Goal: Information Seeking & Learning: Learn about a topic

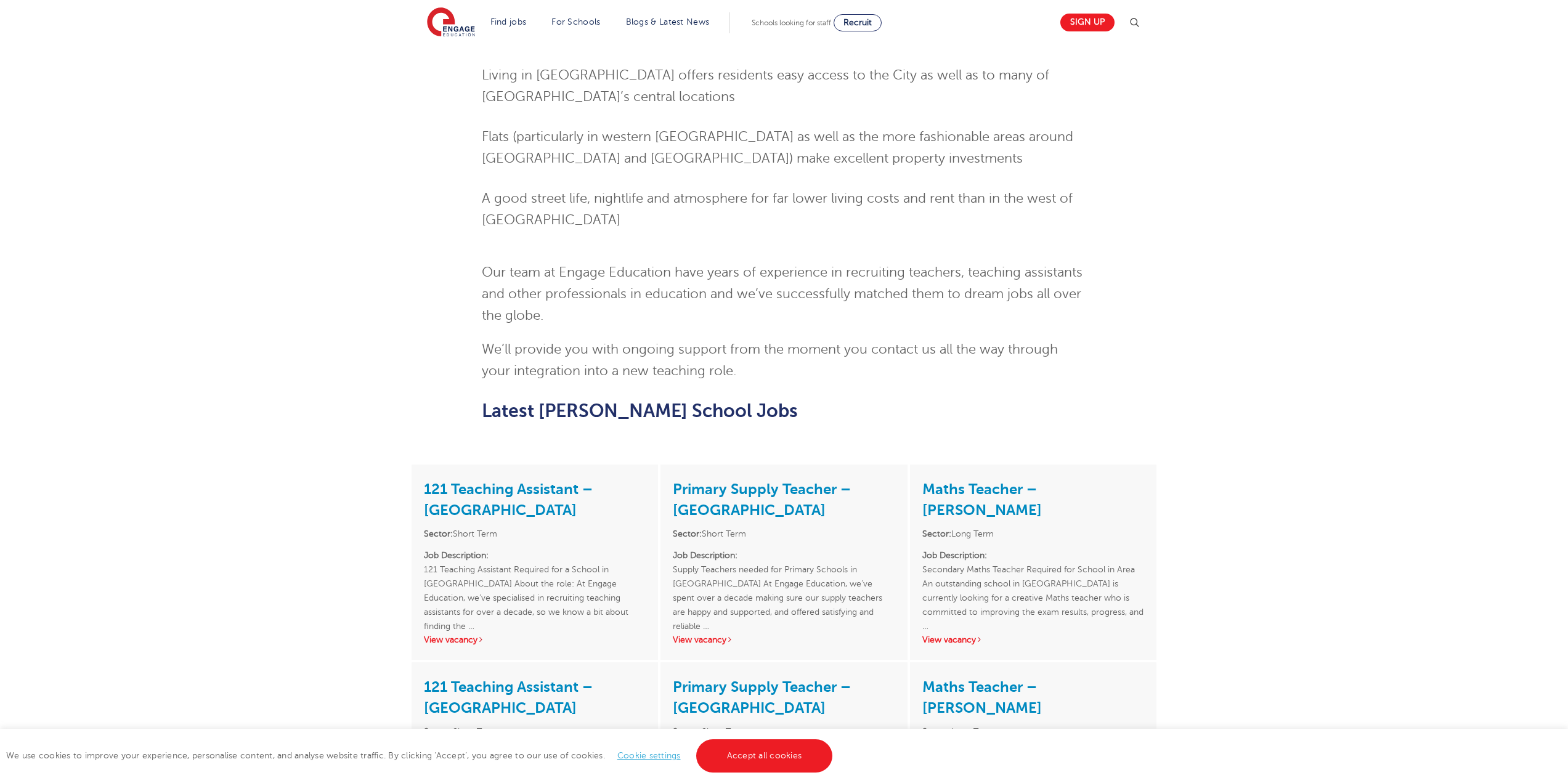
scroll to position [1170, 0]
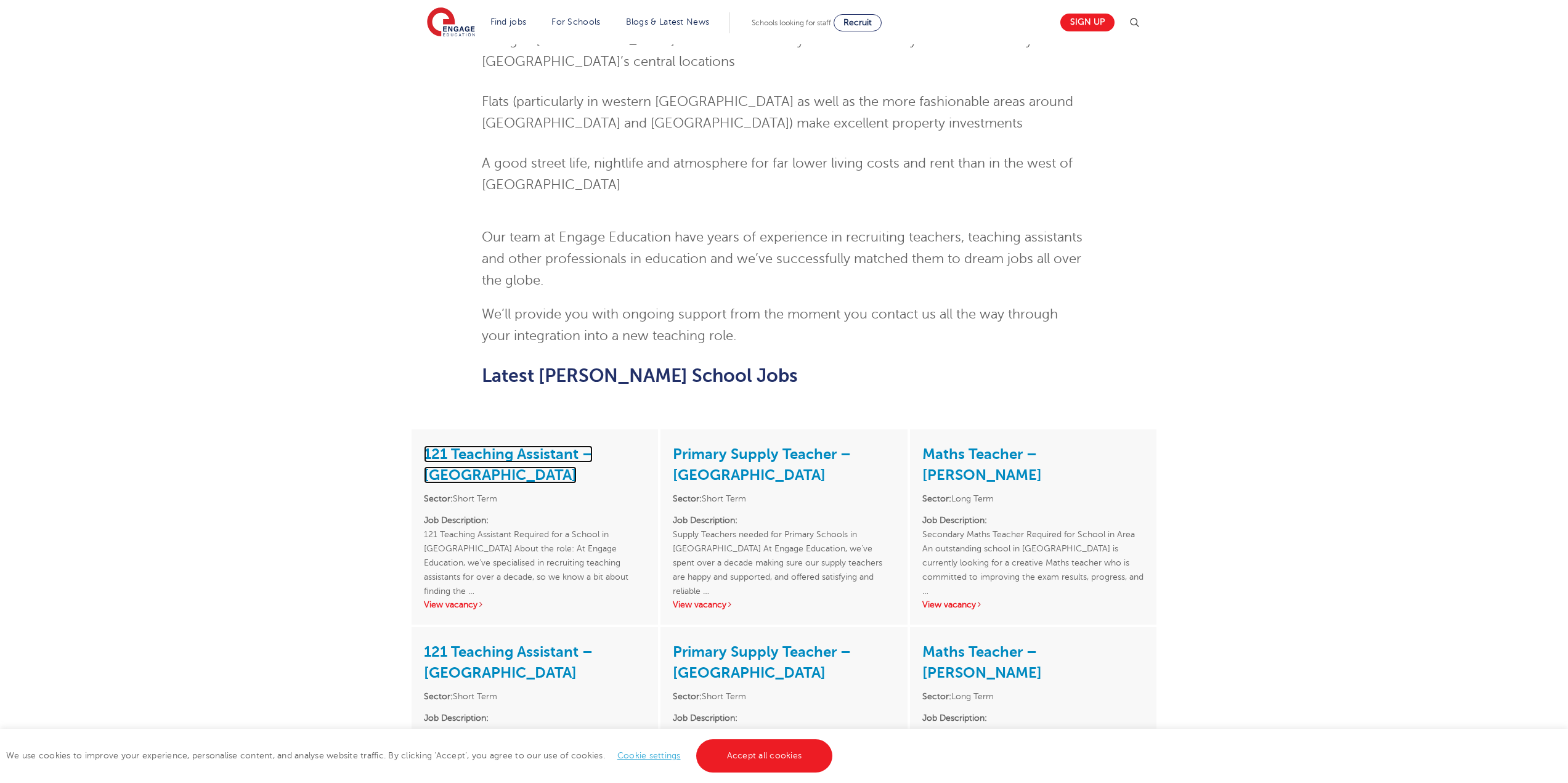
click at [469, 446] on link "121 Teaching Assistant – [GEOGRAPHIC_DATA]" at bounding box center [509, 465] width 169 height 38
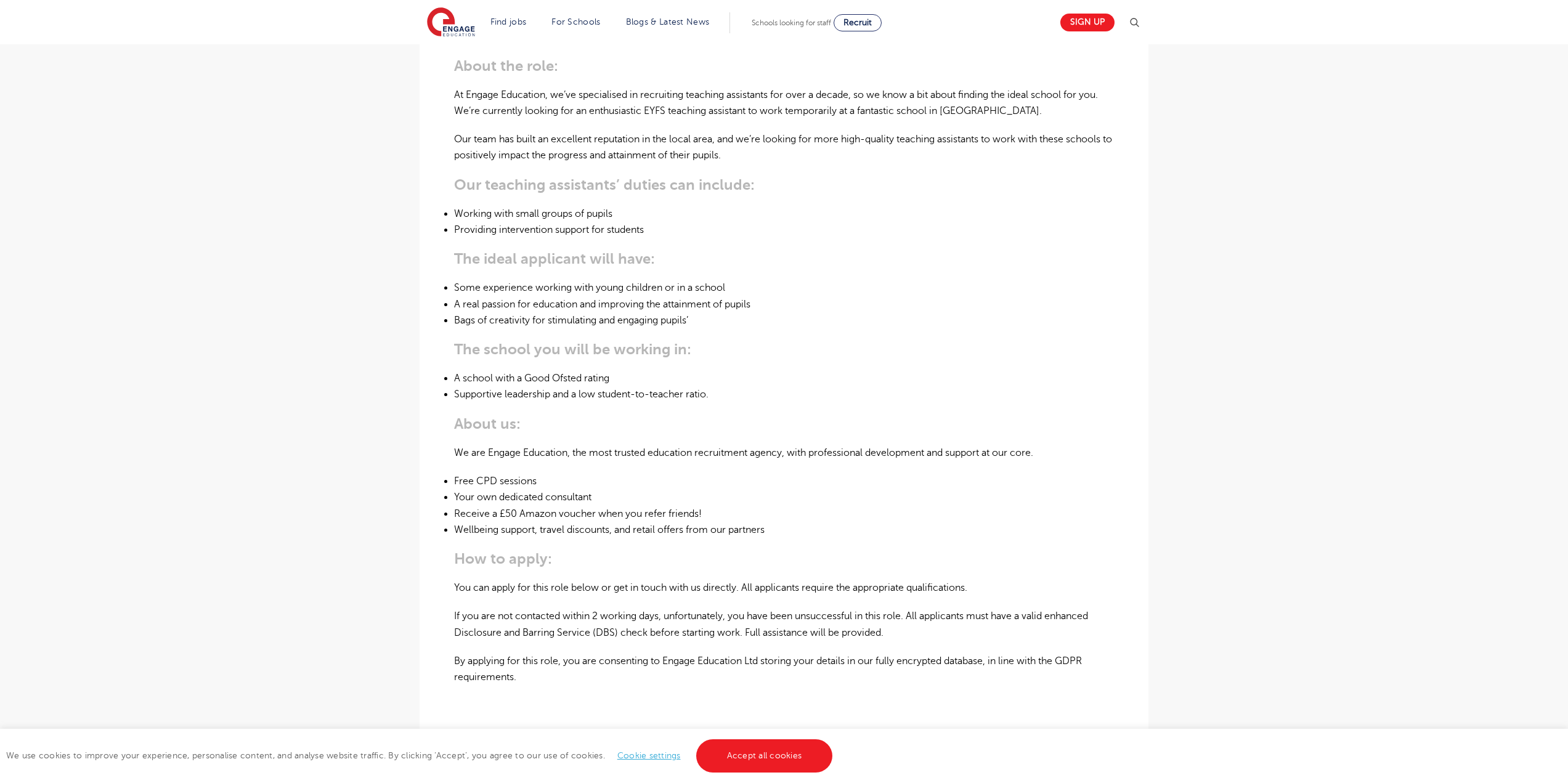
scroll to position [554, 0]
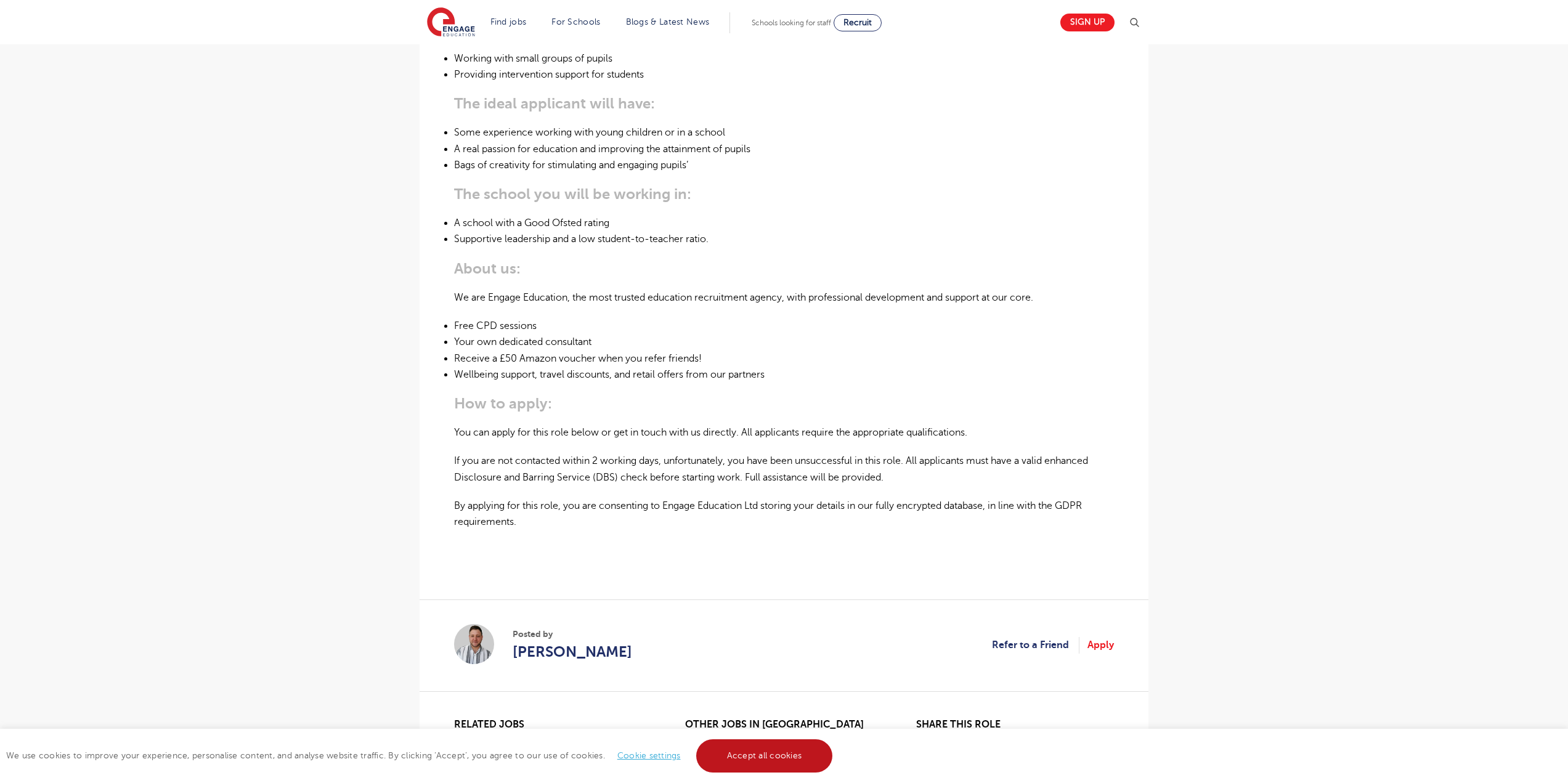
click at [766, 748] on link "Accept all cookies" at bounding box center [765, 756] width 137 height 33
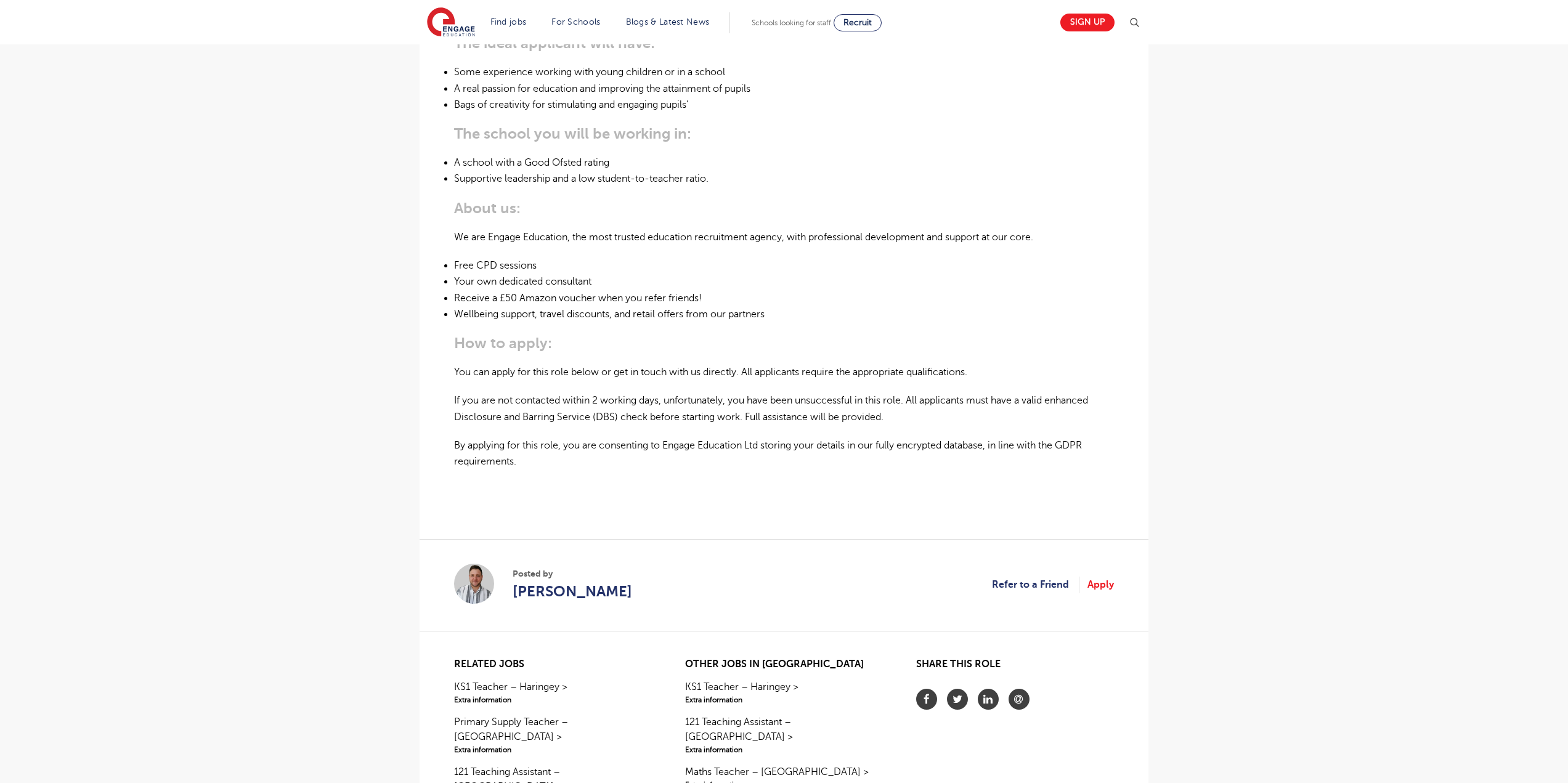
scroll to position [616, 0]
click at [1083, 26] on link "Sign up" at bounding box center [1087, 22] width 54 height 18
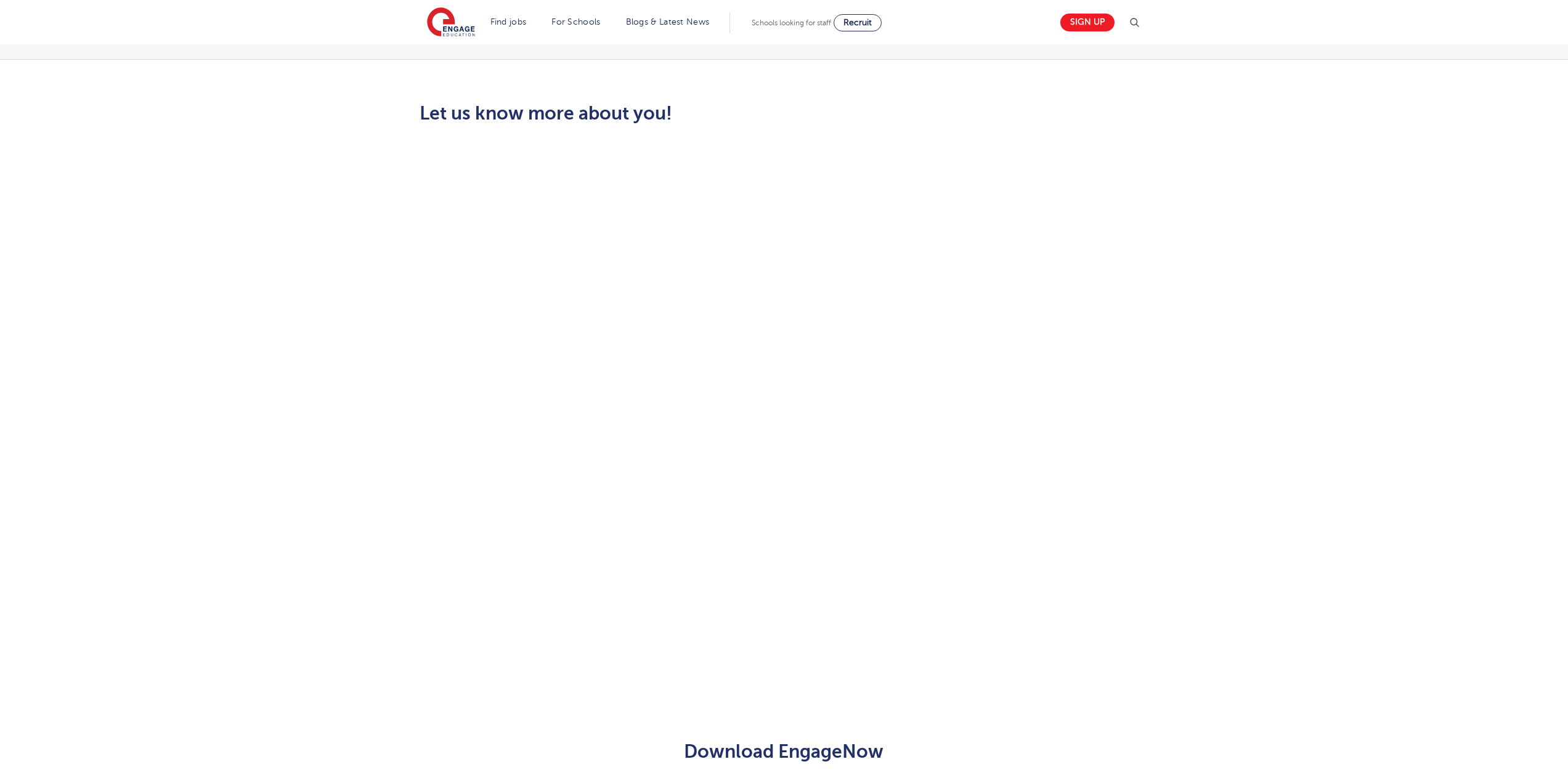
scroll to position [246, 0]
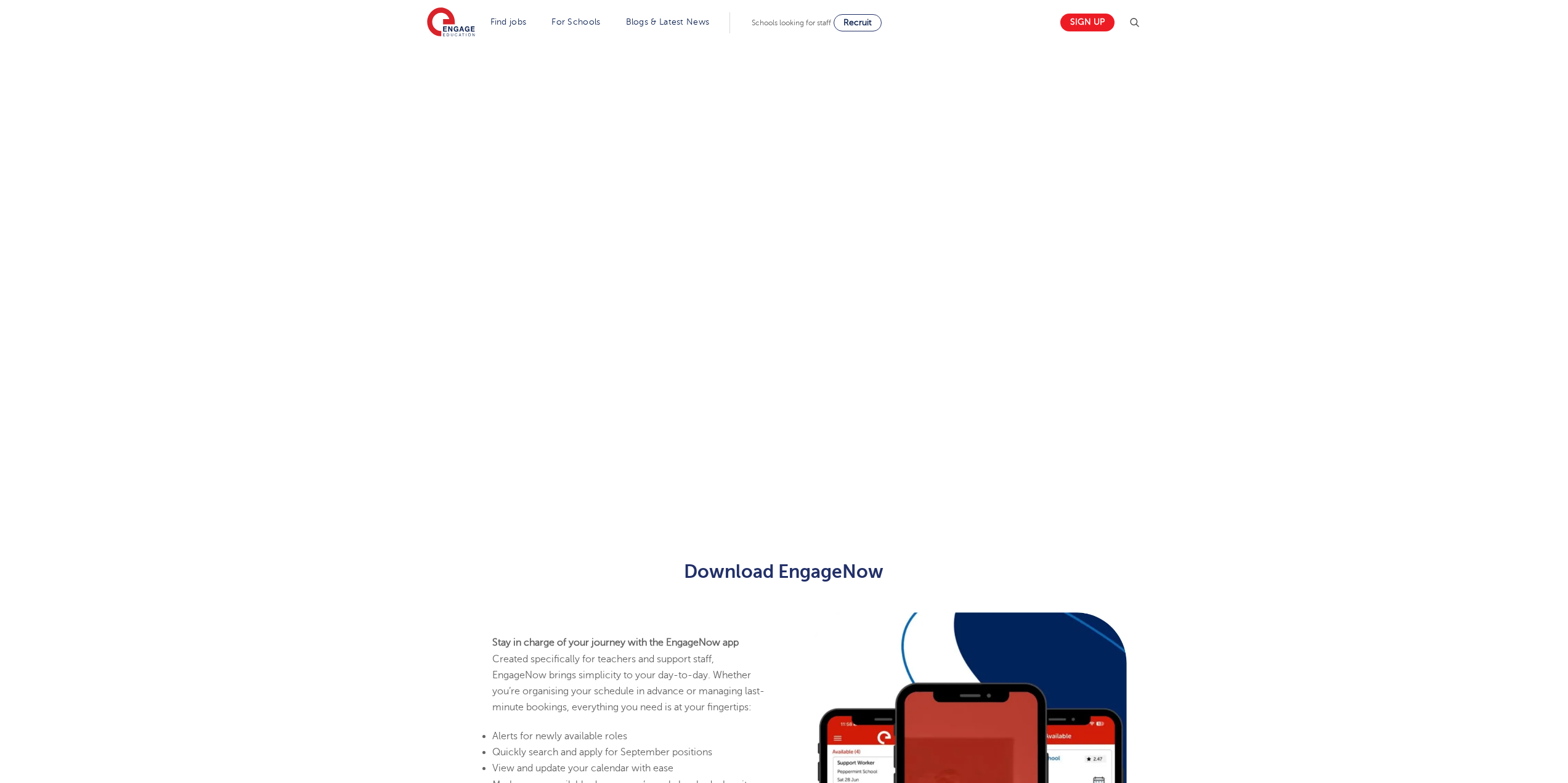
scroll to position [454, 0]
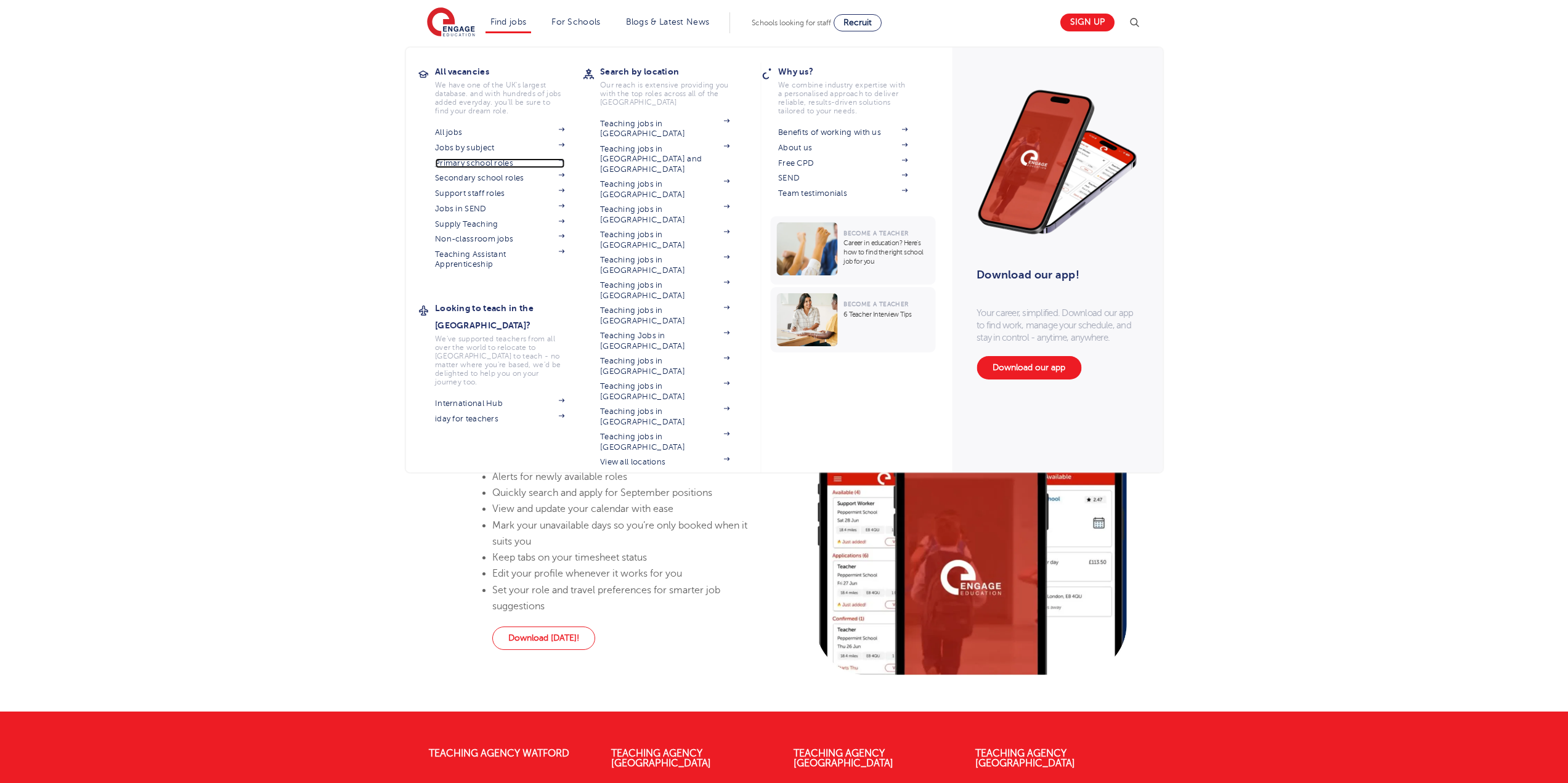
click at [489, 164] on link "Primary school roles" at bounding box center [500, 162] width 129 height 10
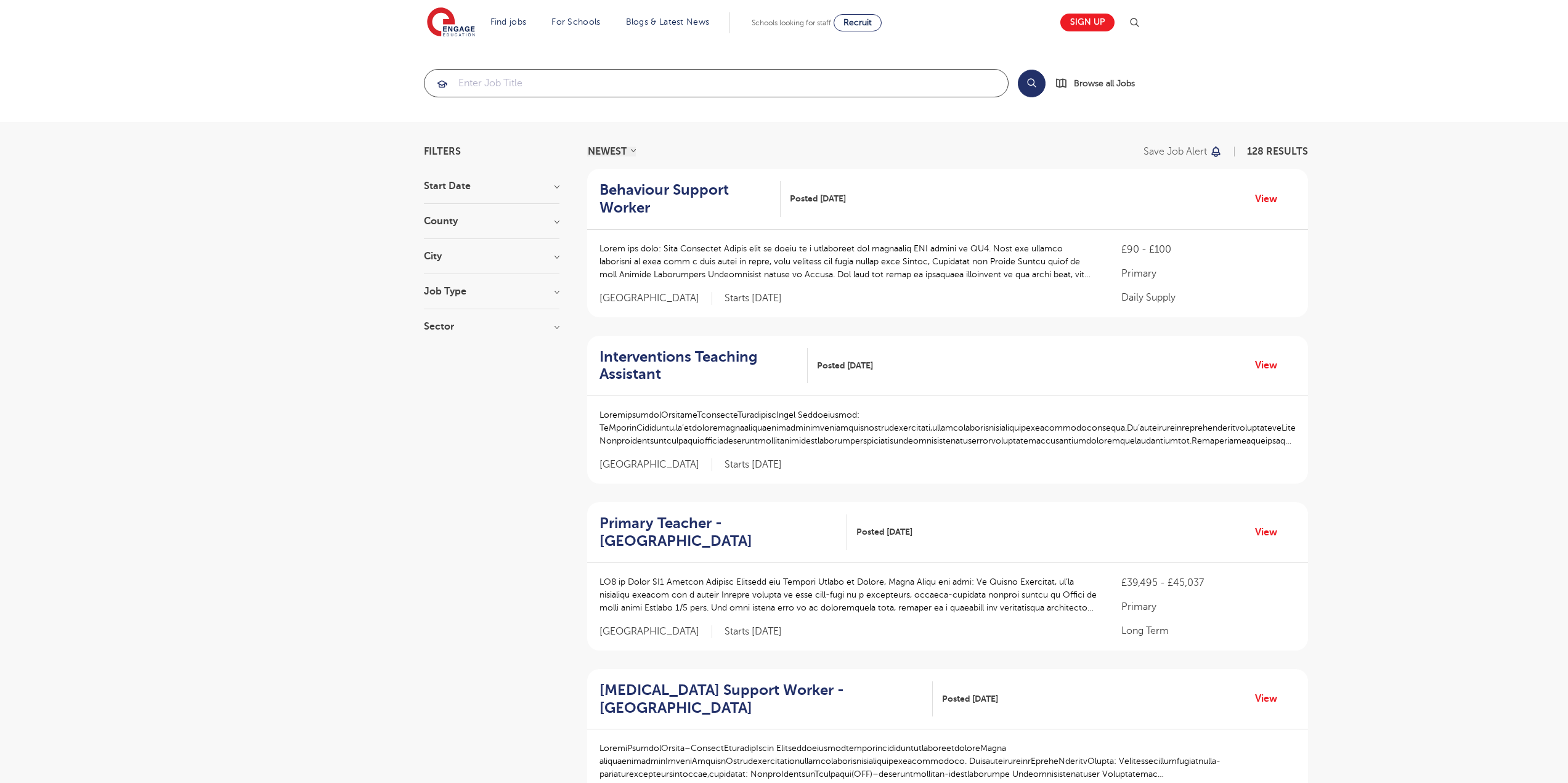
click at [565, 86] on input "search" at bounding box center [716, 83] width 584 height 27
paste input "Teaching Assistant roles, with the aim to start a teaching qualification in [DA…"
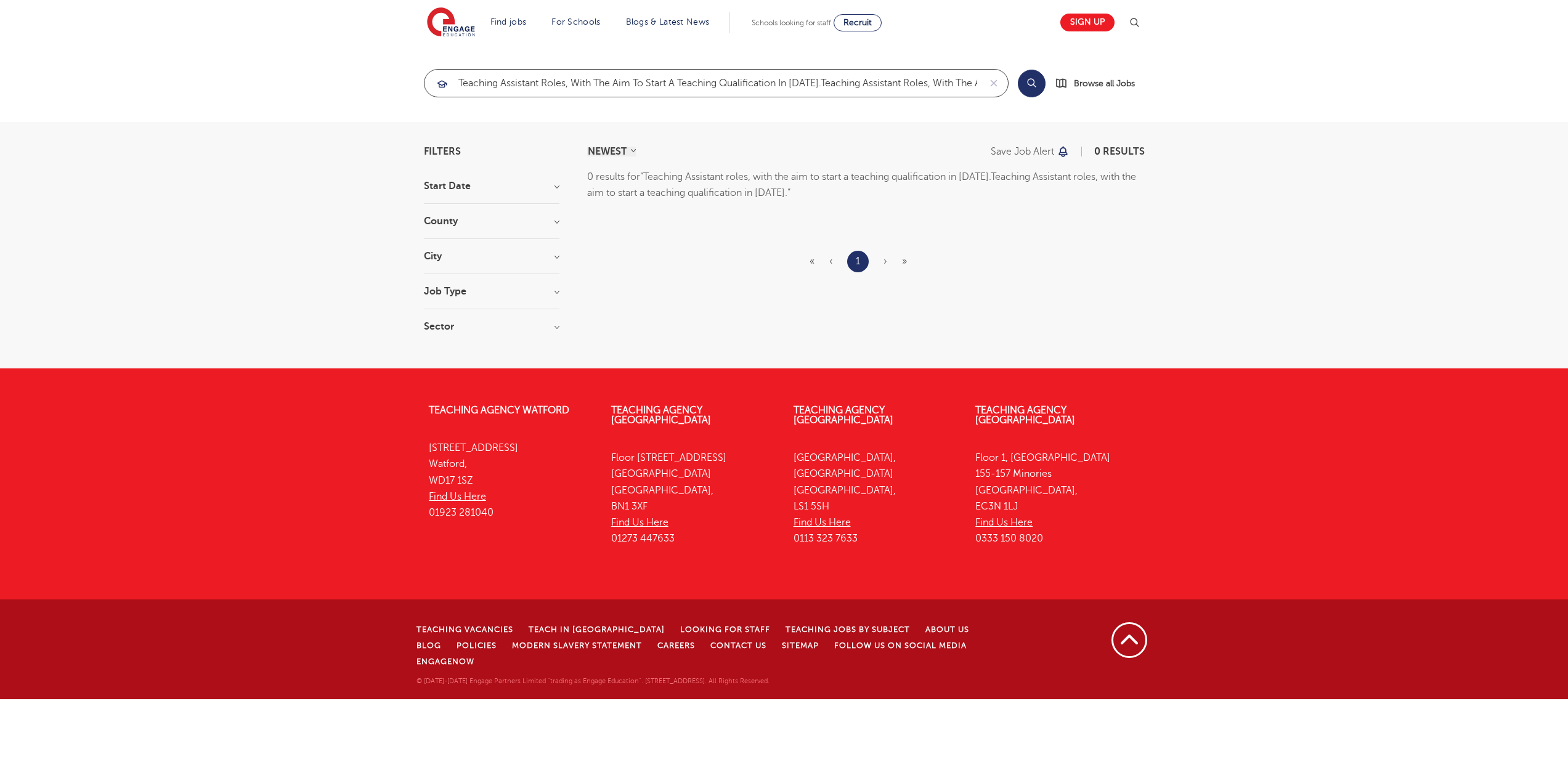
drag, startPoint x: 557, startPoint y: 82, endPoint x: 569, endPoint y: 75, distance: 13.9
click at [432, 78] on div "Teaching Assistant roles, with the aim to start a teaching qualification in [DA…" at bounding box center [701, 83] width 555 height 27
click at [569, 75] on input "Teaching Assistant roles, with the aim to start a teaching qualification in [DA…" at bounding box center [701, 83] width 555 height 27
drag, startPoint x: 543, startPoint y: 84, endPoint x: 1017, endPoint y: 69, distance: 474.2
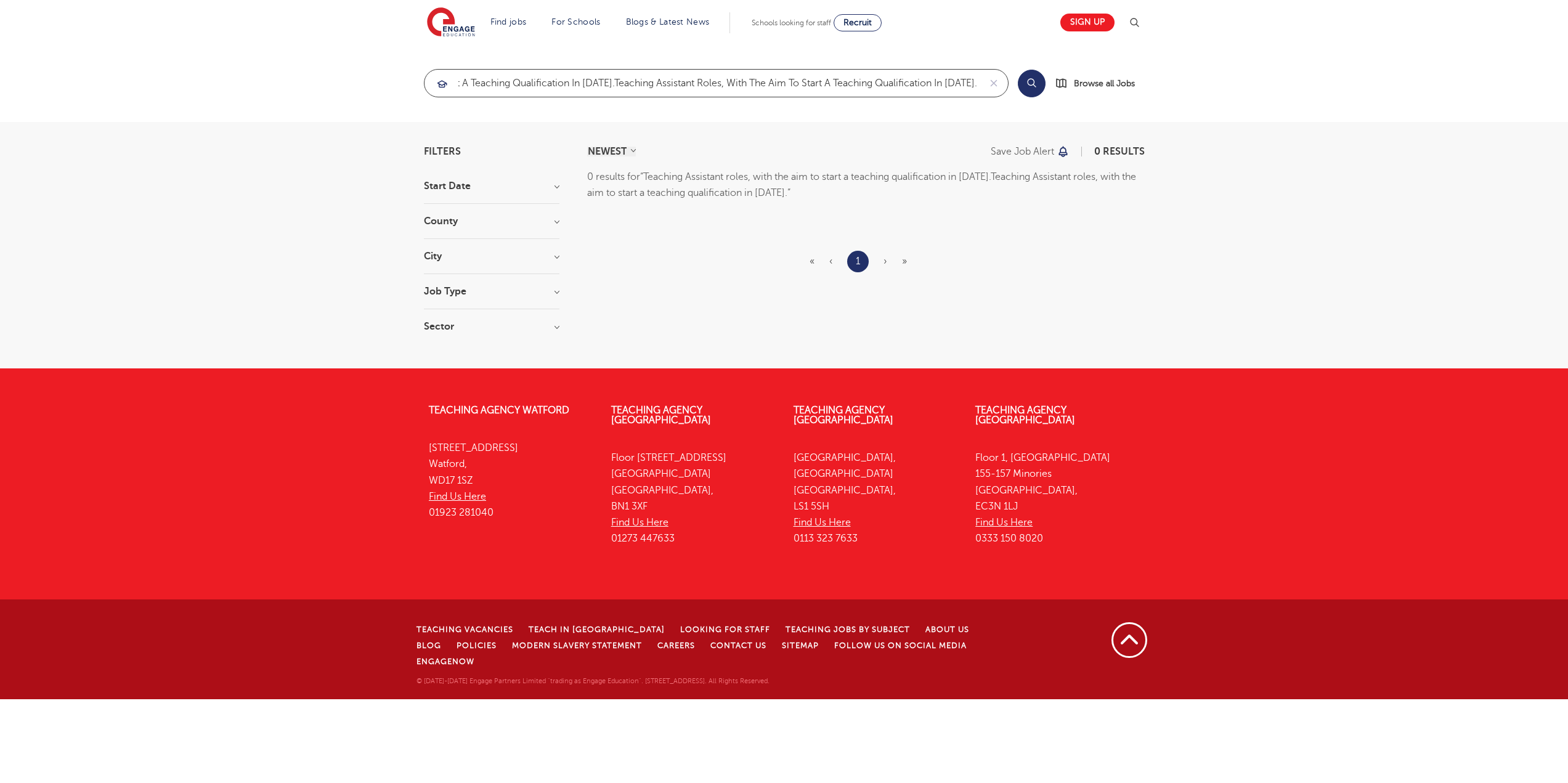
click at [1039, 71] on section "Teaching Assistant roles, with the aim to start a teaching qualification in [DA…" at bounding box center [784, 83] width 721 height 29
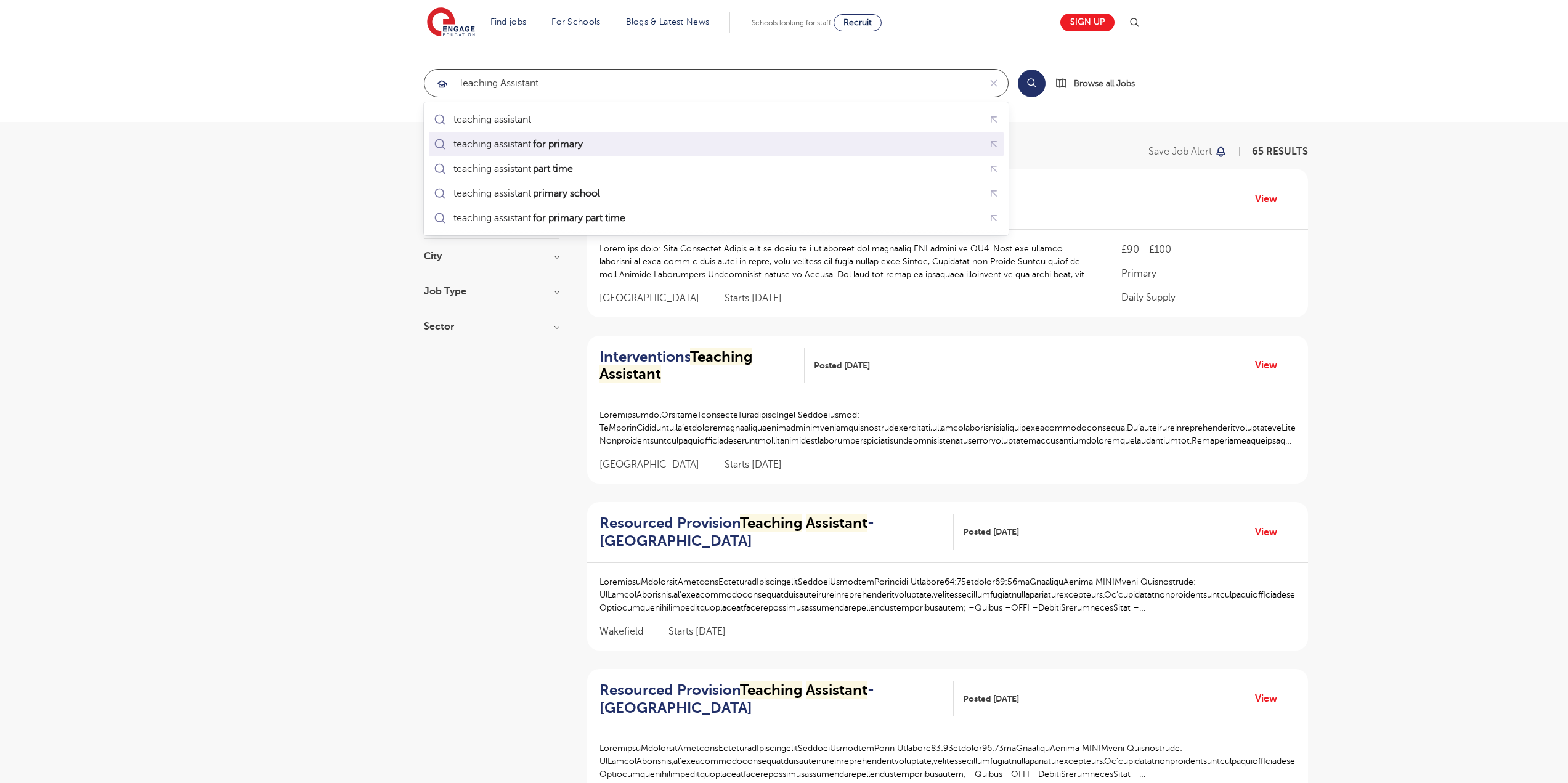
click at [584, 139] on mark "for primary" at bounding box center [557, 144] width 54 height 15
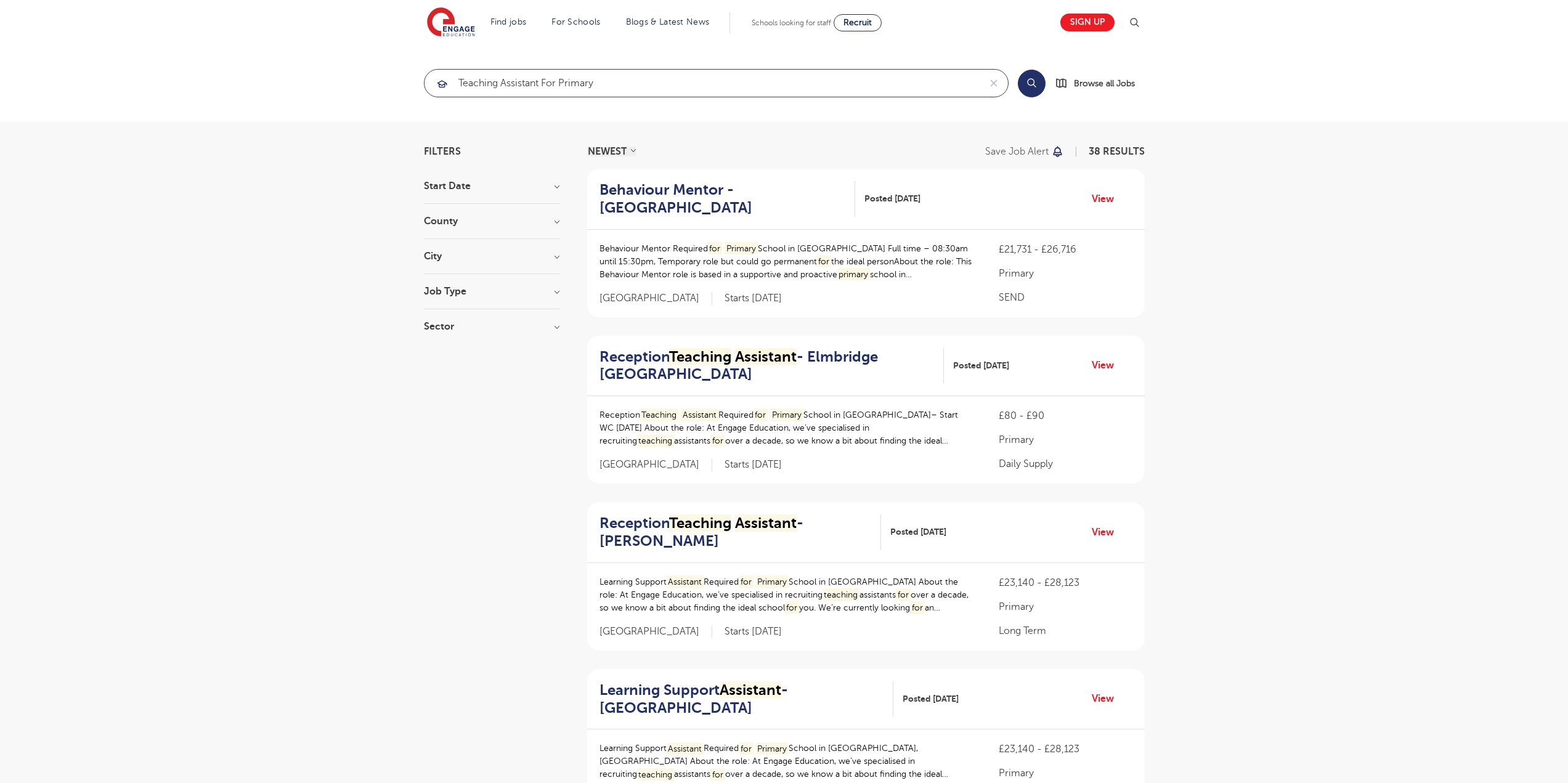
type input "teaching assistant for primary"
click at [447, 257] on h3 "City" at bounding box center [492, 256] width 135 height 10
click at [454, 255] on h3 "City" at bounding box center [492, 256] width 135 height 10
click at [622, 90] on input "teaching assistant for primary" at bounding box center [701, 83] width 555 height 27
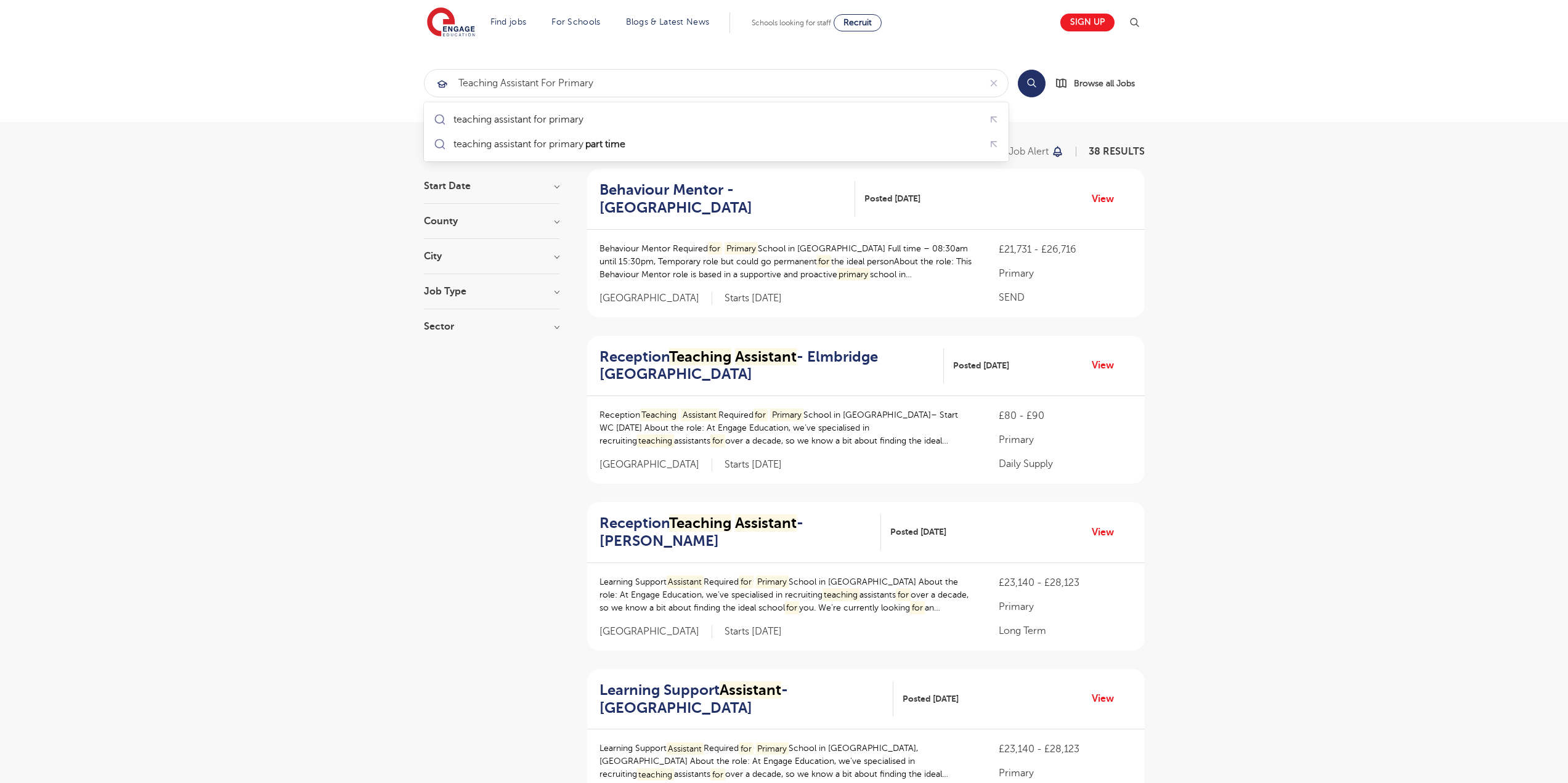
click at [436, 254] on h3 "City" at bounding box center [492, 256] width 135 height 10
click at [494, 215] on section "Start Date October [DATE] Show more County [GEOGRAPHIC_DATA] 4 [GEOGRAPHIC_DATA…" at bounding box center [492, 324] width 135 height 287
drag, startPoint x: 448, startPoint y: 218, endPoint x: 445, endPoint y: 224, distance: 6.7
click at [446, 223] on h3 "County" at bounding box center [492, 221] width 135 height 10
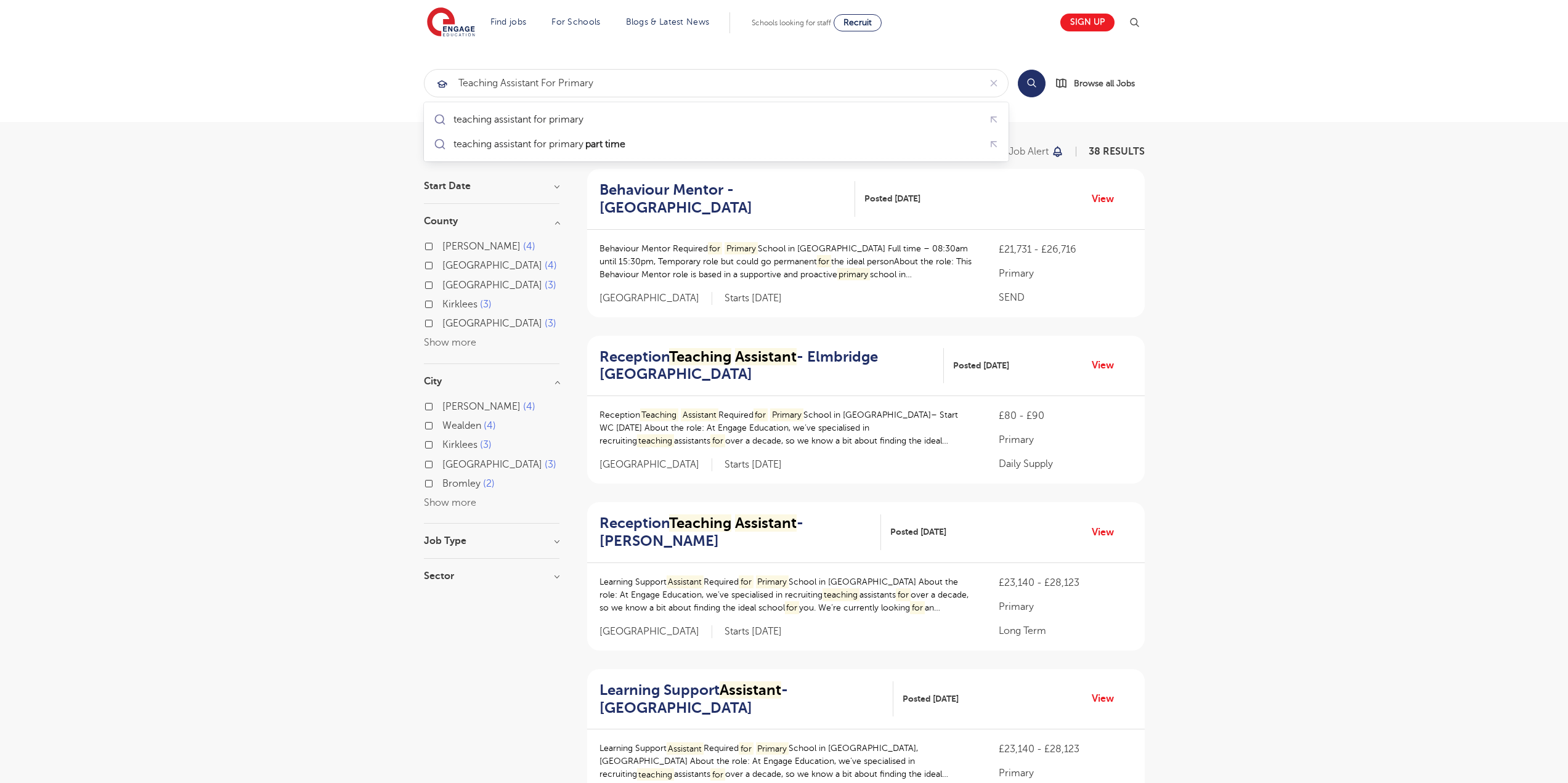
click at [457, 339] on button "Show more" at bounding box center [450, 342] width 52 height 11
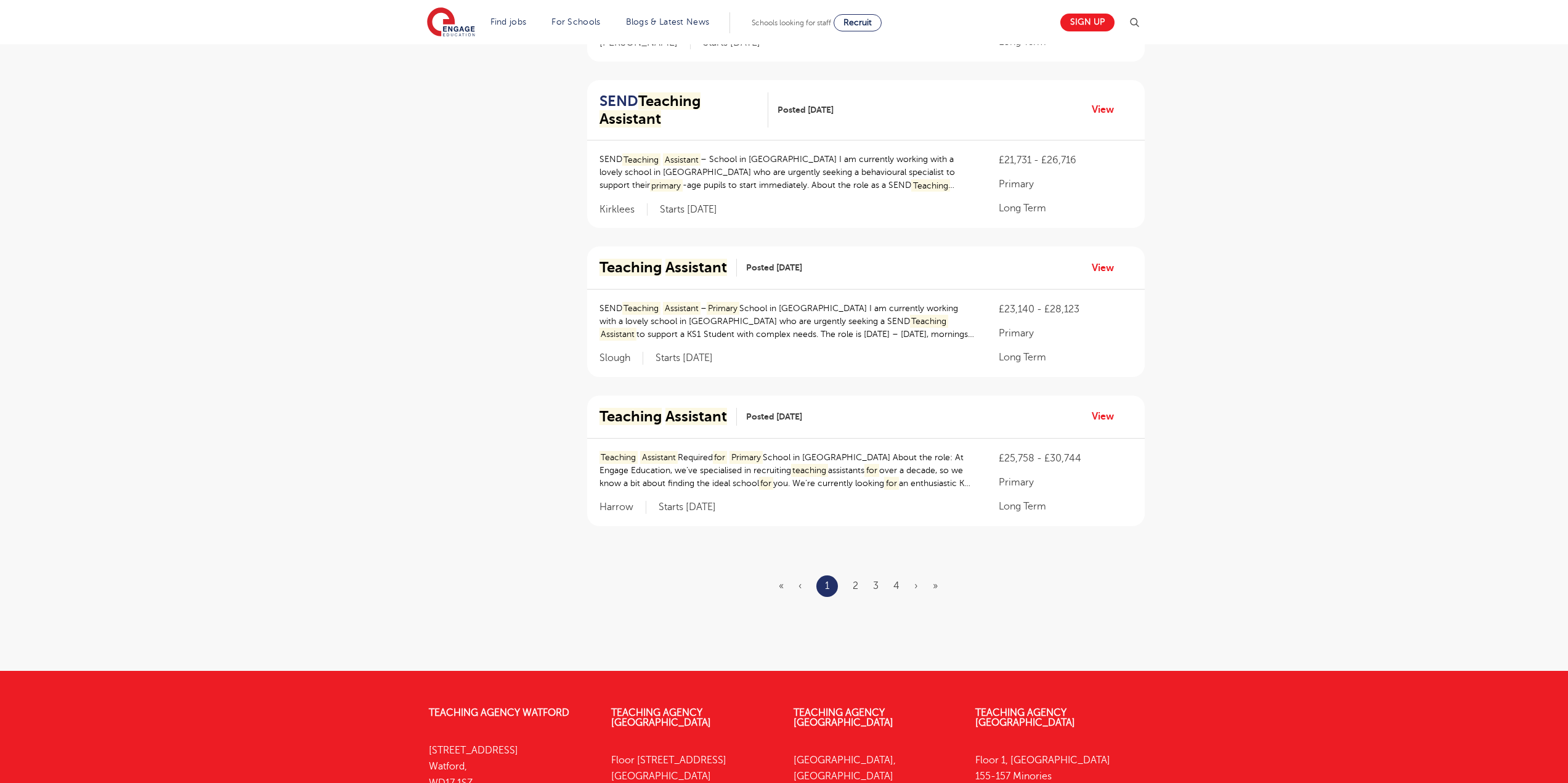
scroll to position [1232, 0]
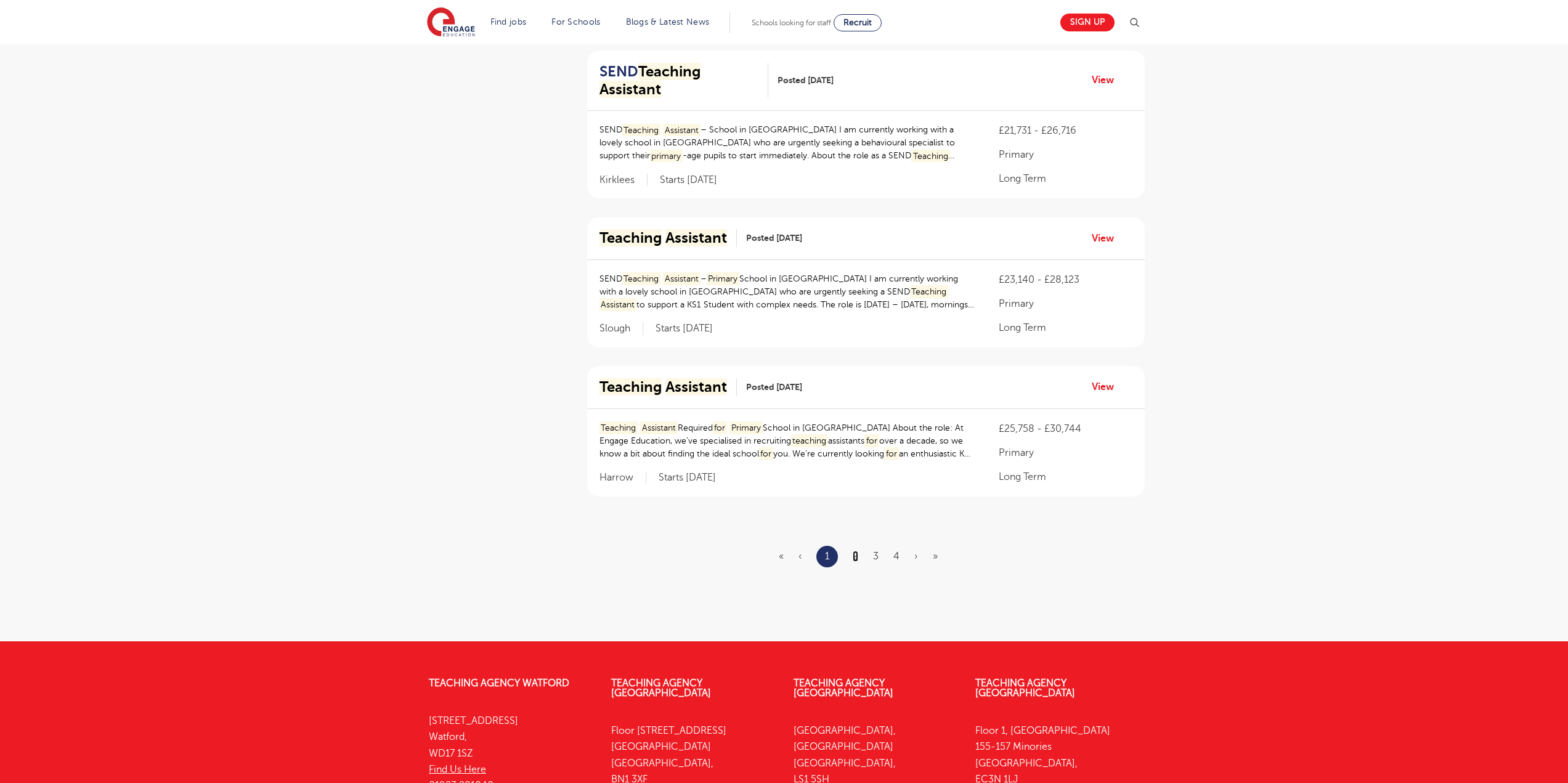
click at [853, 559] on link "2" at bounding box center [856, 556] width 6 height 11
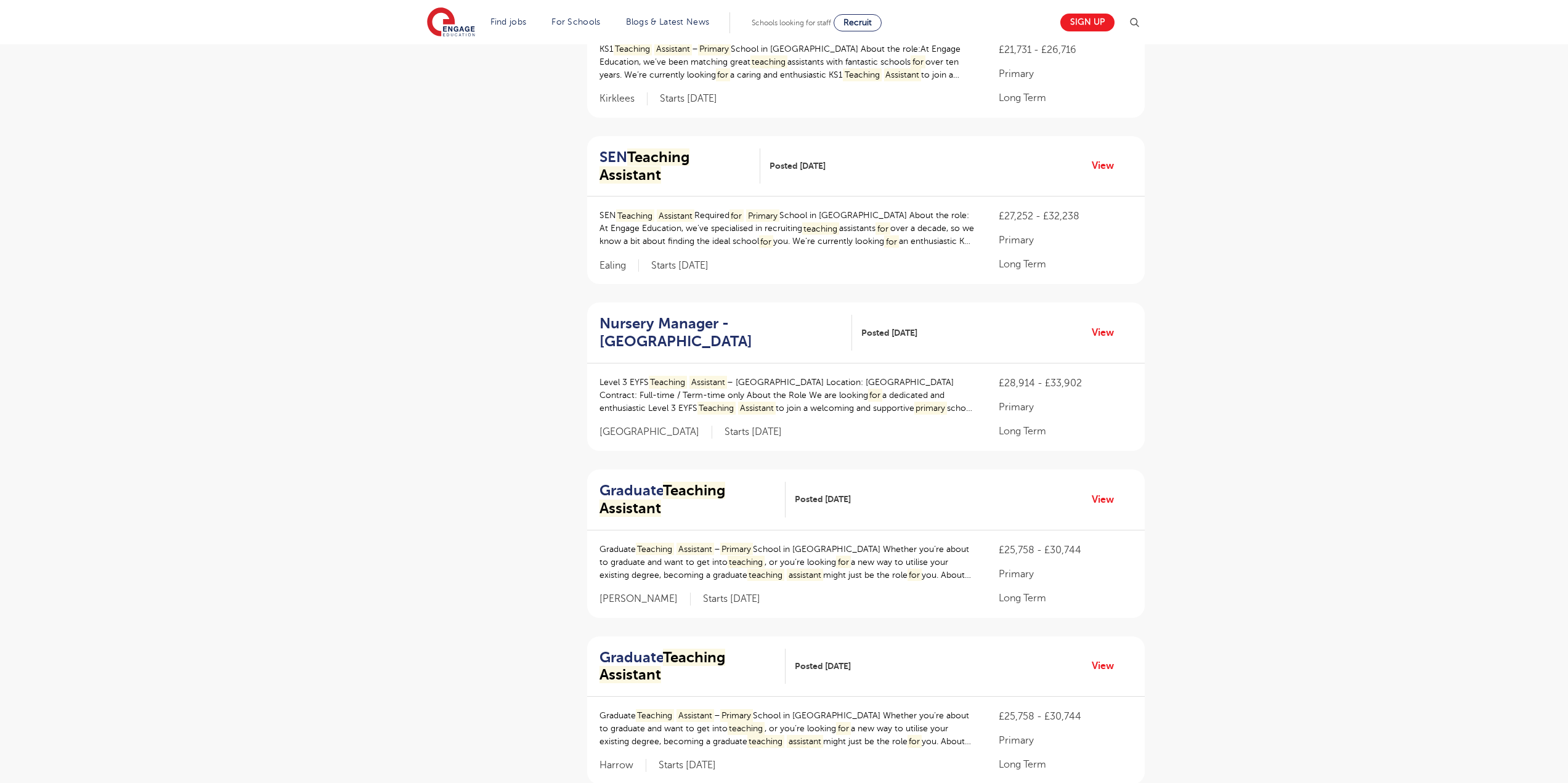
scroll to position [1232, 0]
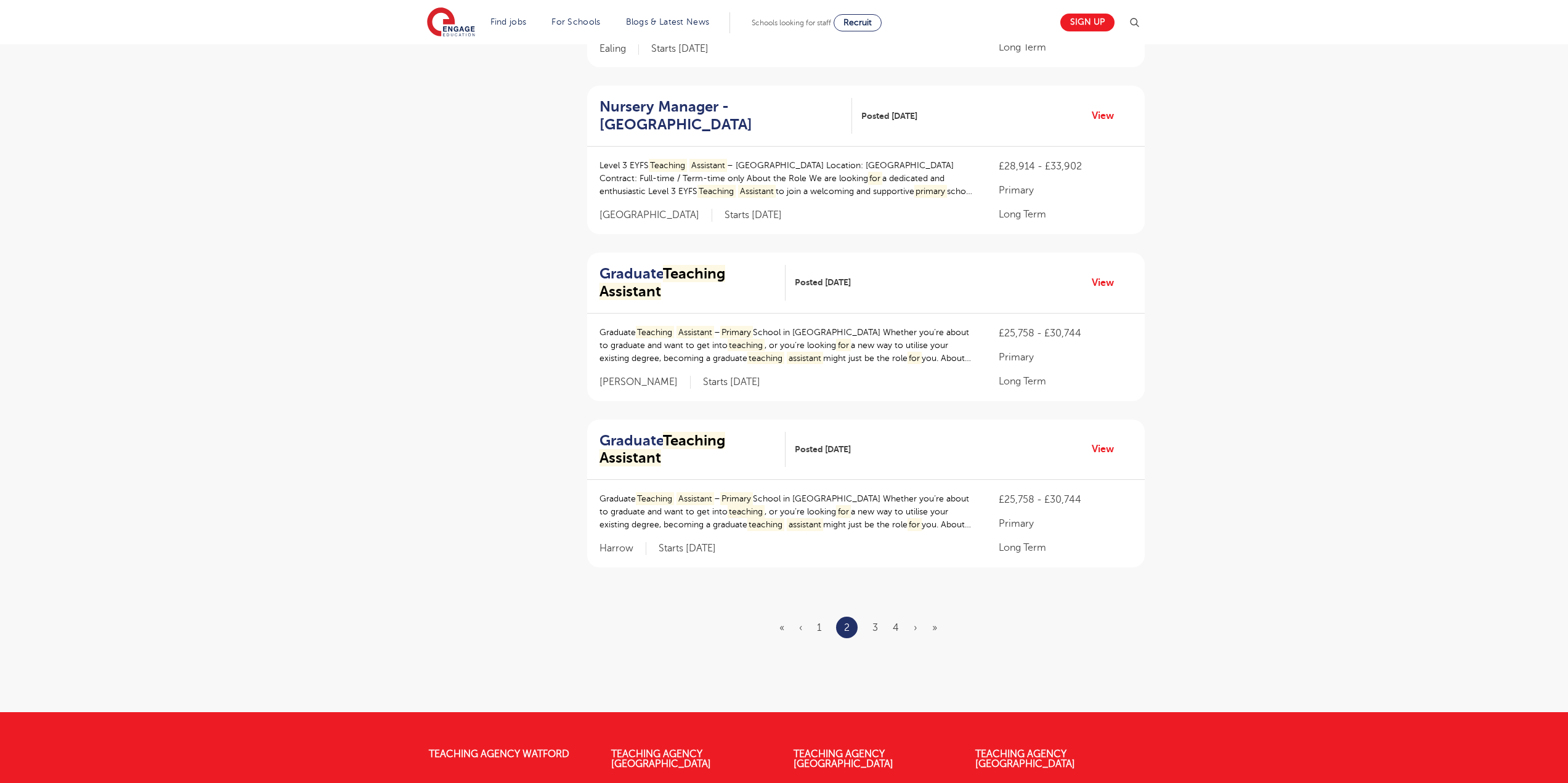
click at [874, 620] on li "3" at bounding box center [876, 628] width 6 height 16
click at [876, 622] on link "3" at bounding box center [876, 627] width 6 height 11
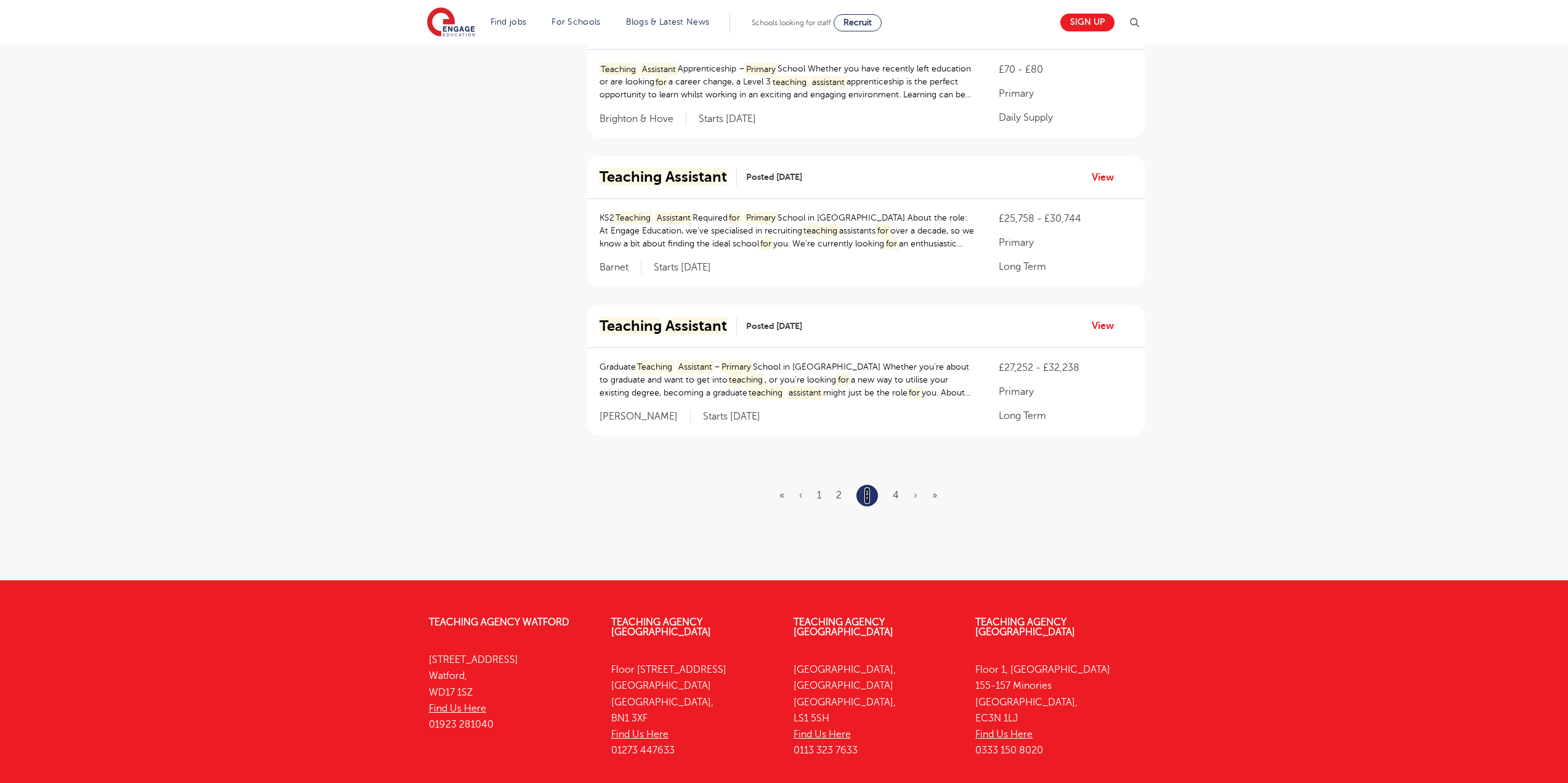
scroll to position [1294, 0]
click at [895, 496] on link "4" at bounding box center [895, 494] width 6 height 11
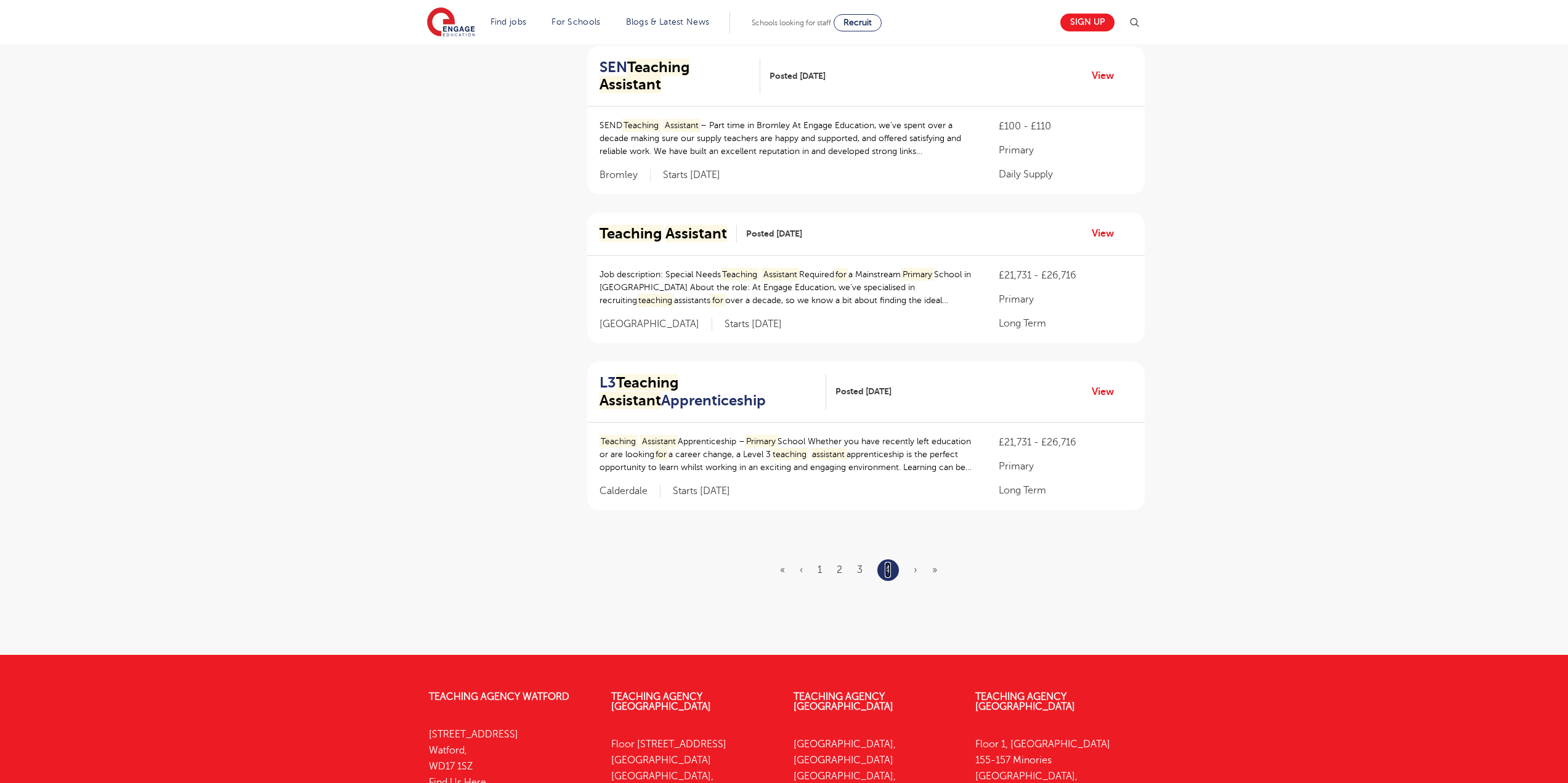
scroll to position [924, 0]
